Goal: Check status: Check status

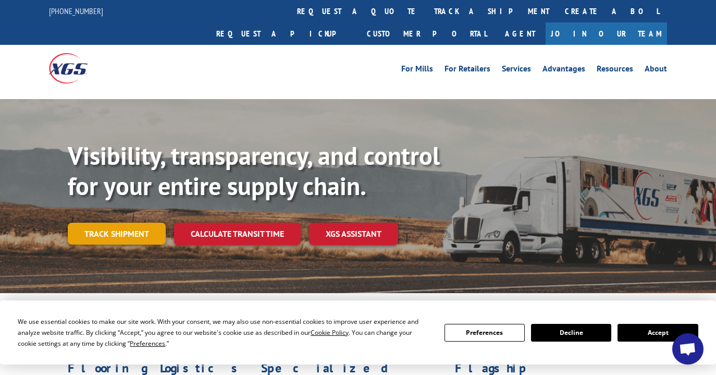
click at [125, 223] on link "Track shipment" at bounding box center [117, 234] width 98 height 22
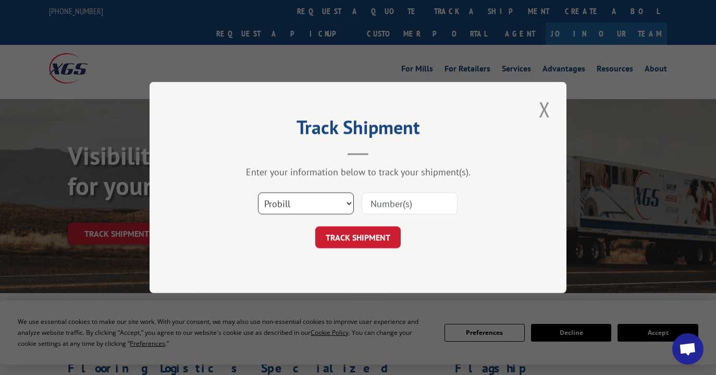
click at [302, 205] on select "Select category... Probill BOL PO" at bounding box center [306, 203] width 96 height 22
select select "po"
click at [408, 199] on input at bounding box center [410, 203] width 96 height 22
paste input "1001372644"
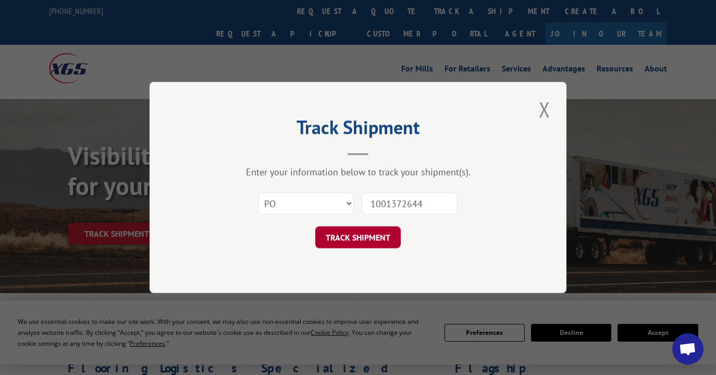
type input "1001372644"
click at [371, 243] on button "TRACK SHIPMENT" at bounding box center [357, 237] width 85 height 22
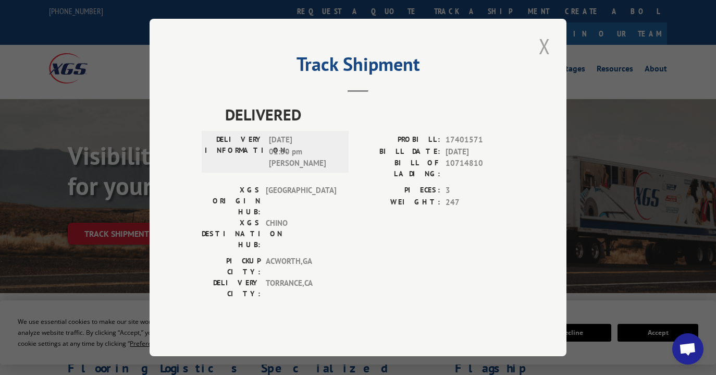
click at [546, 60] on button "Close modal" at bounding box center [545, 46] width 18 height 29
